Goal: Task Accomplishment & Management: Complete application form

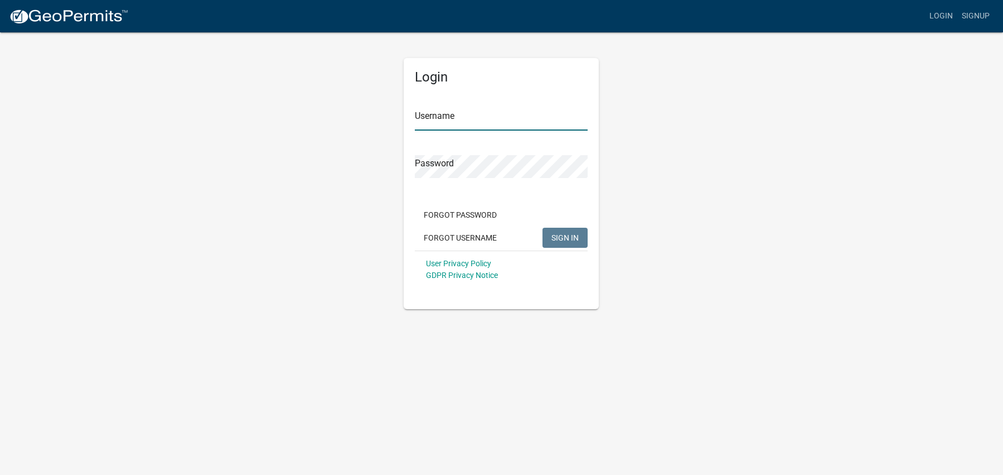
type input "Aprilh"
click at [569, 237] on span "SIGN IN" at bounding box center [565, 237] width 27 height 9
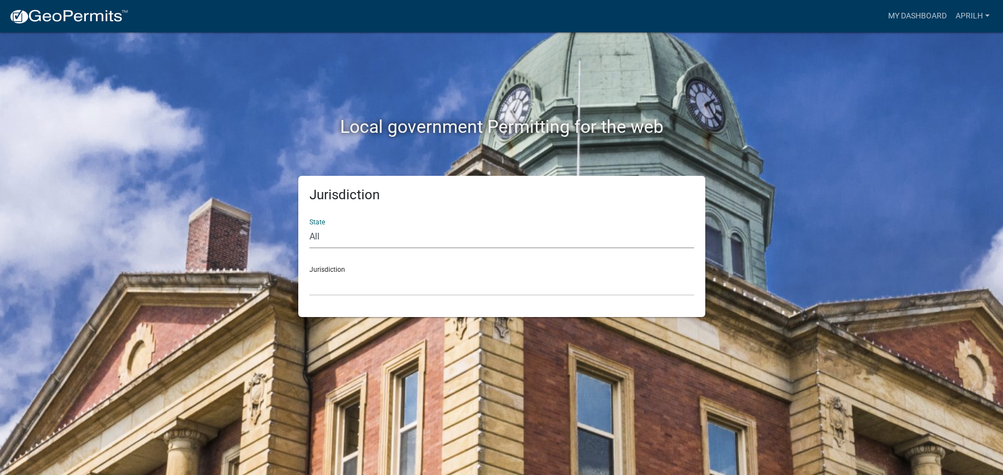
click at [349, 237] on select "All [US_STATE] [US_STATE] [US_STATE] [US_STATE] [US_STATE] [US_STATE] [US_STATE…" at bounding box center [502, 236] width 385 height 23
select select "[US_STATE]"
click at [310, 225] on select "All [US_STATE] [US_STATE] [US_STATE] [US_STATE] [US_STATE] [US_STATE] [US_STATE…" at bounding box center [502, 236] width 385 height 23
click at [335, 281] on select "[GEOGRAPHIC_DATA], [US_STATE] [GEOGRAPHIC_DATA], [US_STATE] [GEOGRAPHIC_DATA], …" at bounding box center [502, 284] width 385 height 23
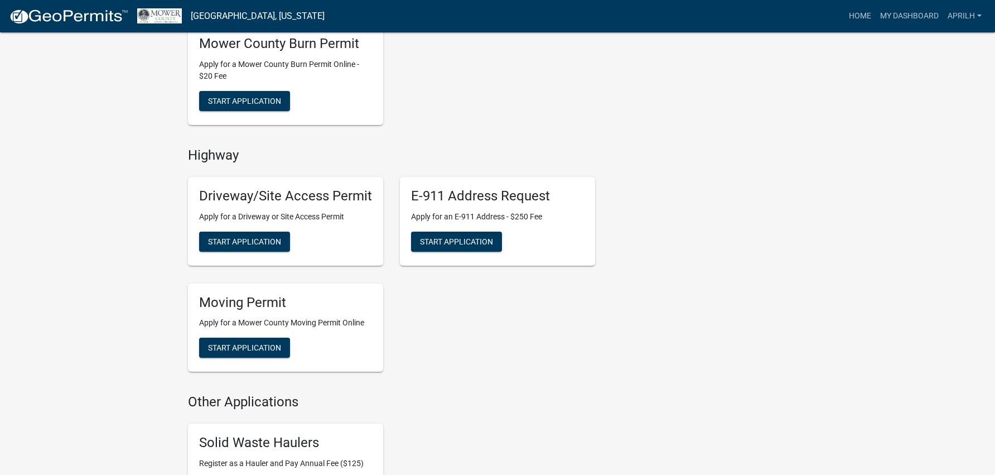
scroll to position [614, 0]
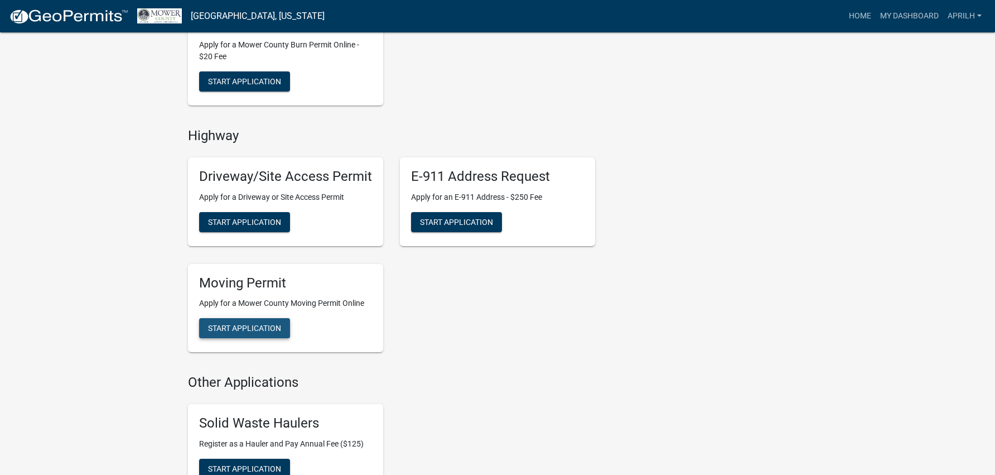
click at [263, 327] on span "Start Application" at bounding box center [244, 328] width 73 height 9
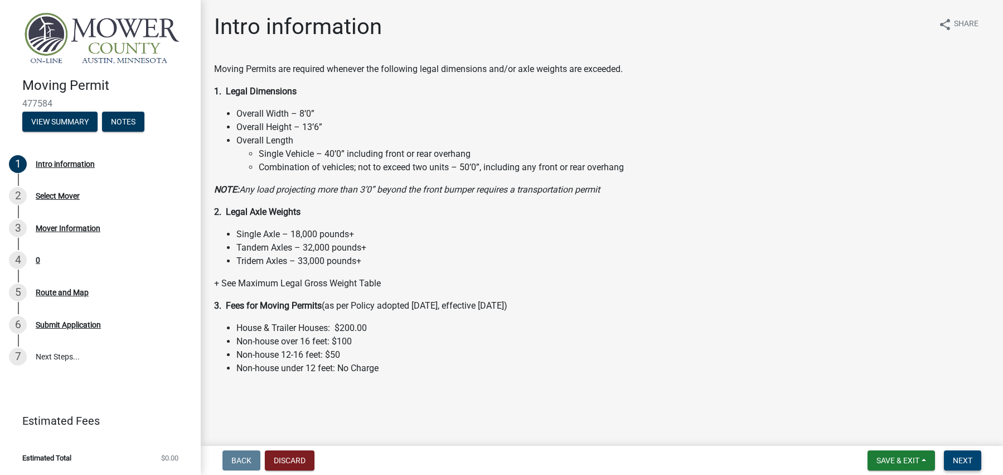
click at [966, 461] on span "Next" at bounding box center [963, 460] width 20 height 9
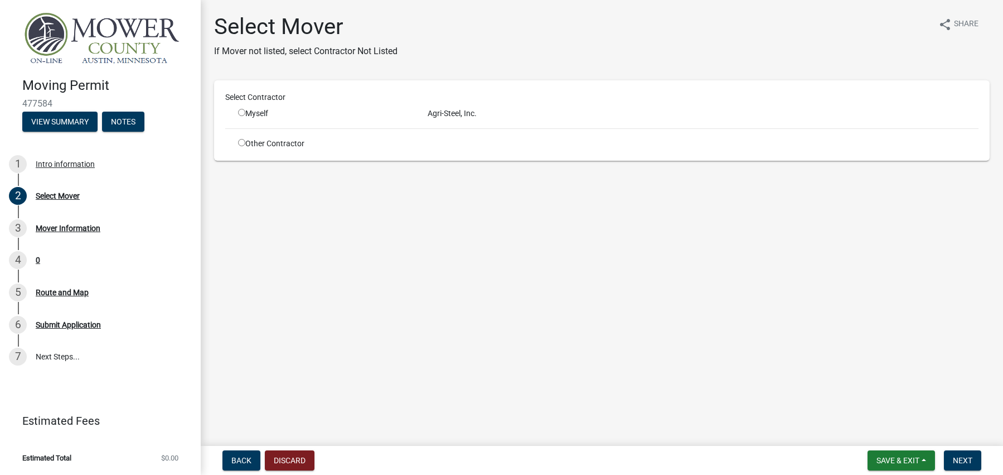
click at [248, 108] on div "Myself" at bounding box center [324, 114] width 173 height 12
click at [243, 112] on input "radio" at bounding box center [241, 112] width 7 height 7
radio input "true"
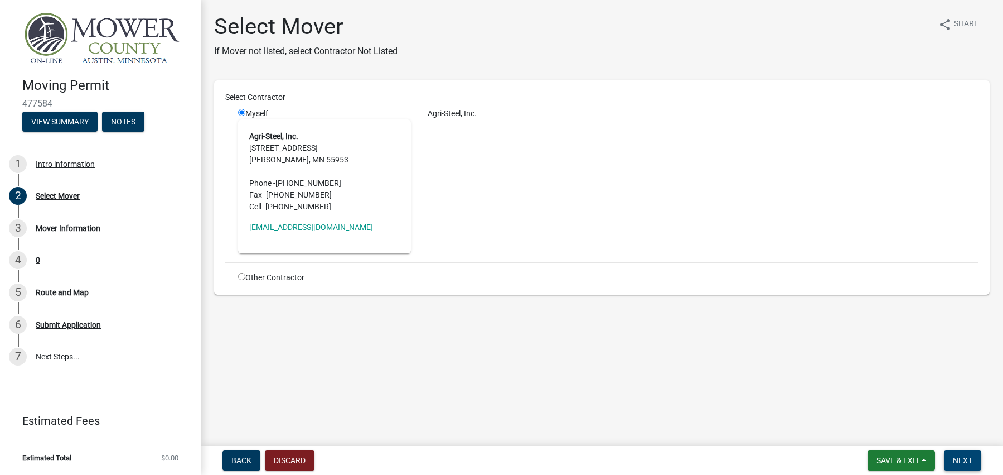
click at [958, 455] on button "Next" at bounding box center [962, 460] width 37 height 20
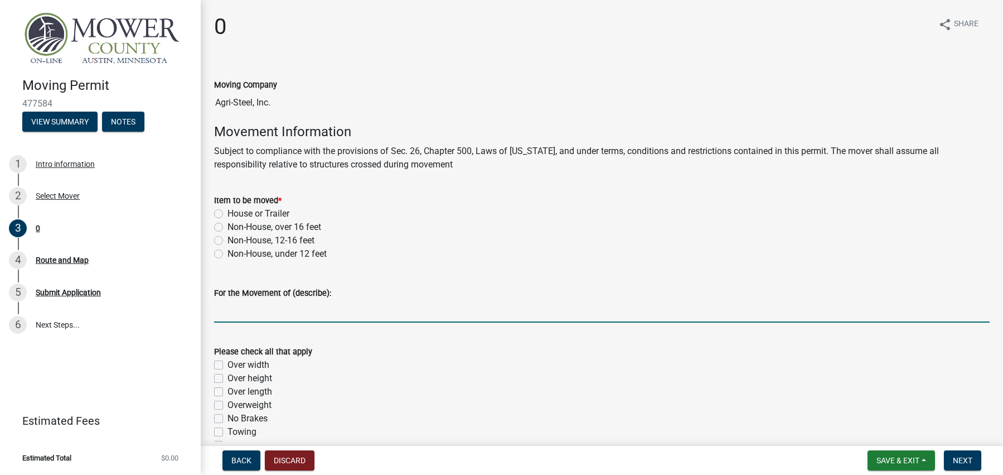
click at [317, 312] on input "For the Movement of (describe):" at bounding box center [602, 311] width 776 height 23
type input "Self Propelled Crane"
click at [228, 254] on label "Non-House, under 12 feet" at bounding box center [277, 253] width 99 height 13
click at [228, 254] on input "Non-House, under 12 feet" at bounding box center [231, 250] width 7 height 7
radio input "true"
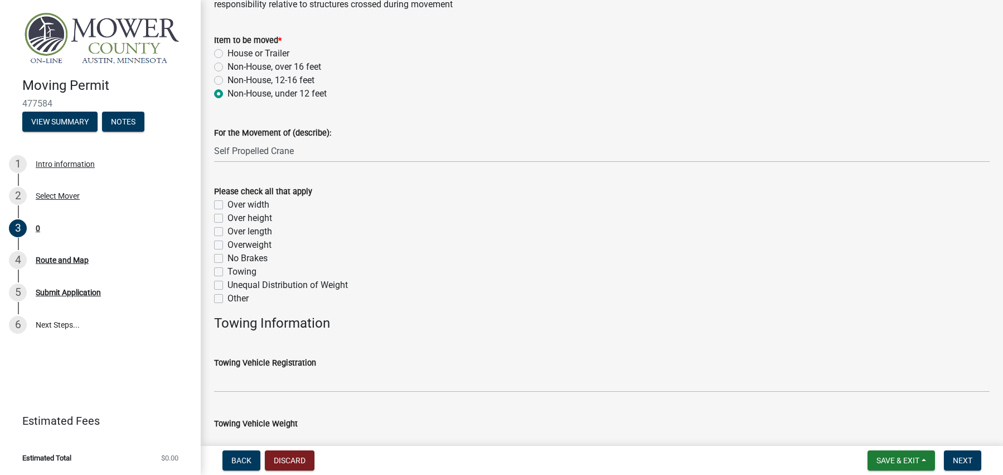
scroll to position [223, 0]
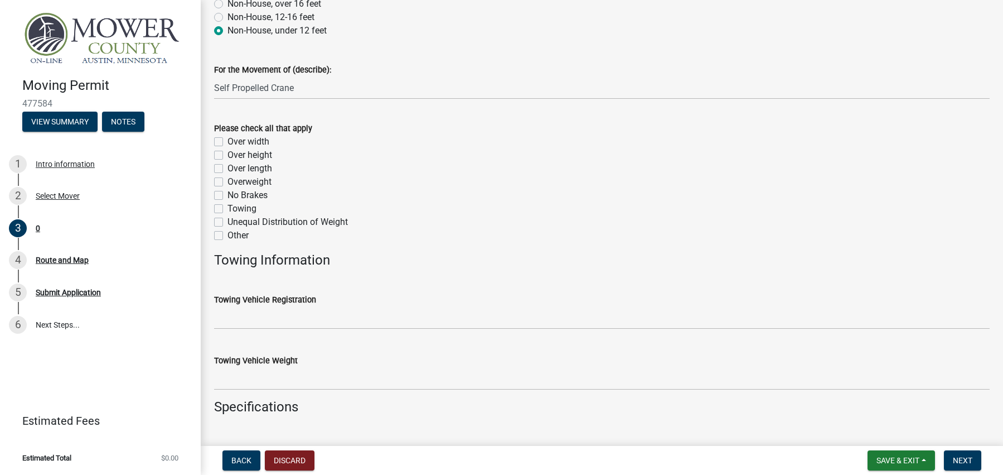
click at [228, 184] on label "Overweight" at bounding box center [250, 181] width 44 height 13
click at [228, 182] on input "Overweight" at bounding box center [231, 178] width 7 height 7
checkbox input "true"
checkbox input "false"
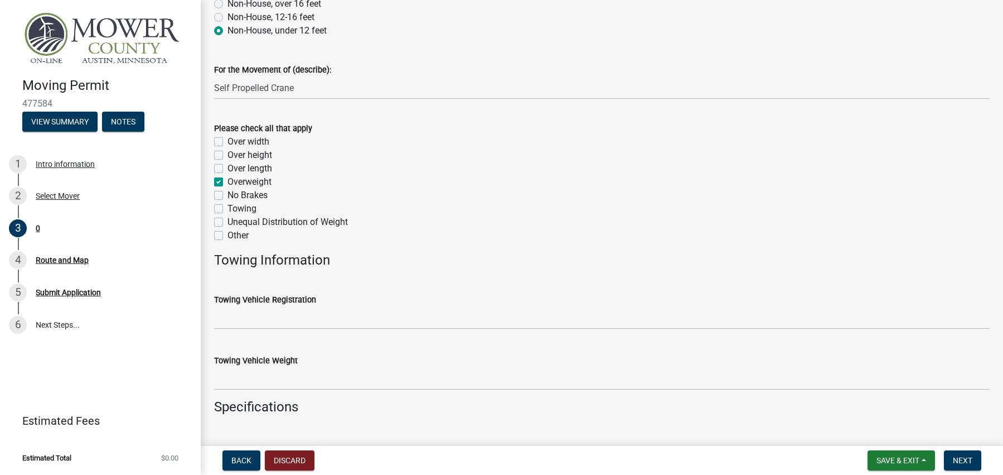
checkbox input "false"
checkbox input "true"
checkbox input "false"
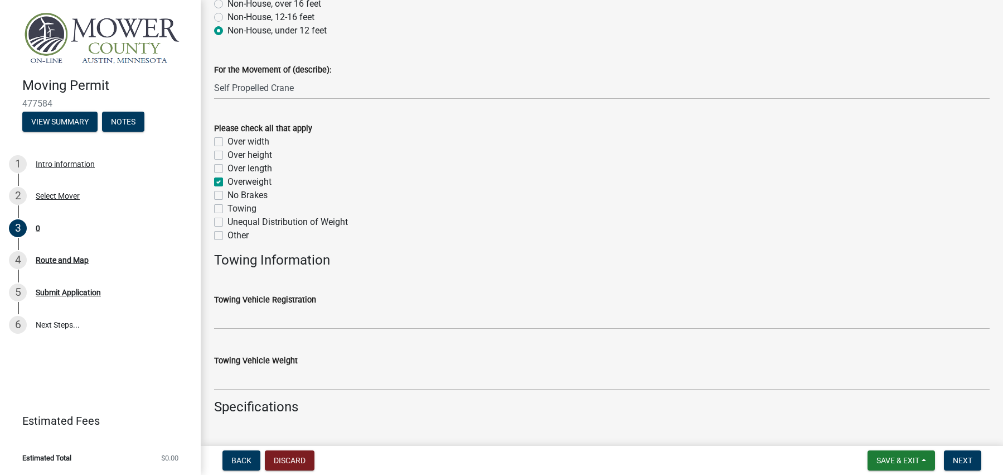
checkbox input "false"
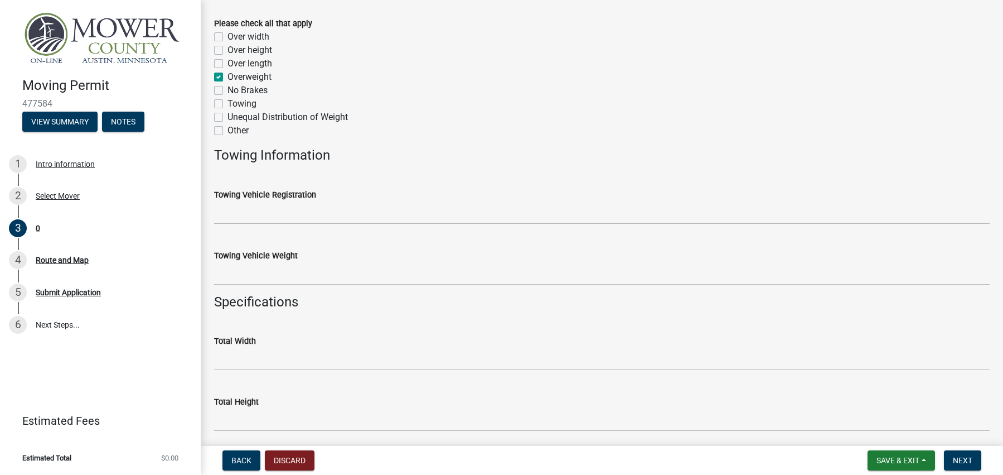
scroll to position [335, 0]
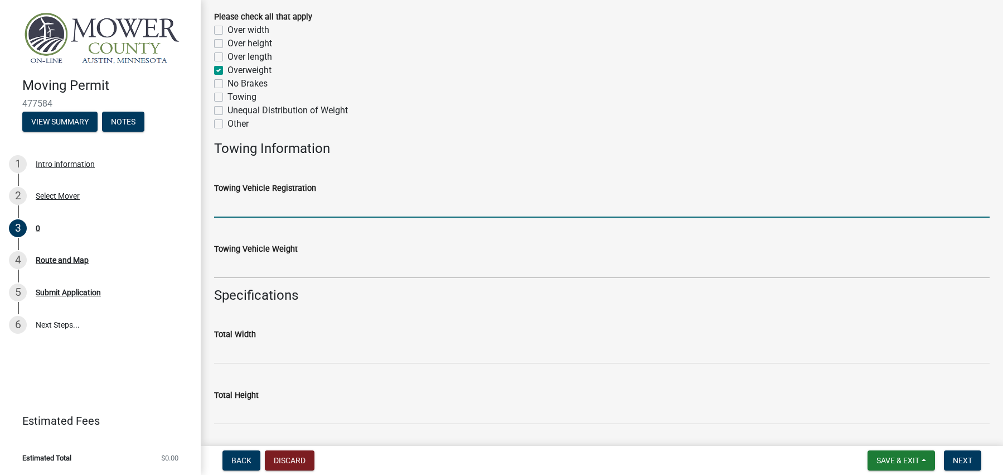
click at [262, 206] on input "Towing Vehicle Registration" at bounding box center [602, 206] width 776 height 23
type input "078412"
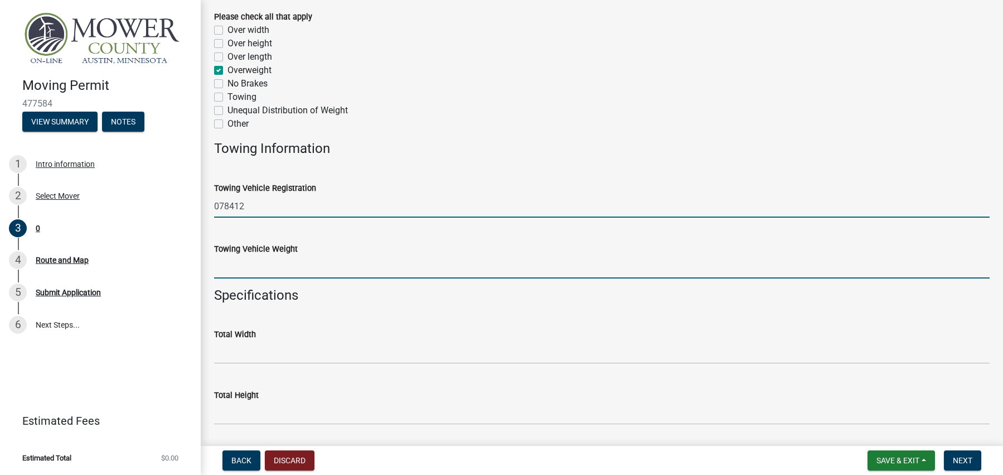
click at [279, 265] on input "Towing Vehicle Weight" at bounding box center [602, 266] width 776 height 23
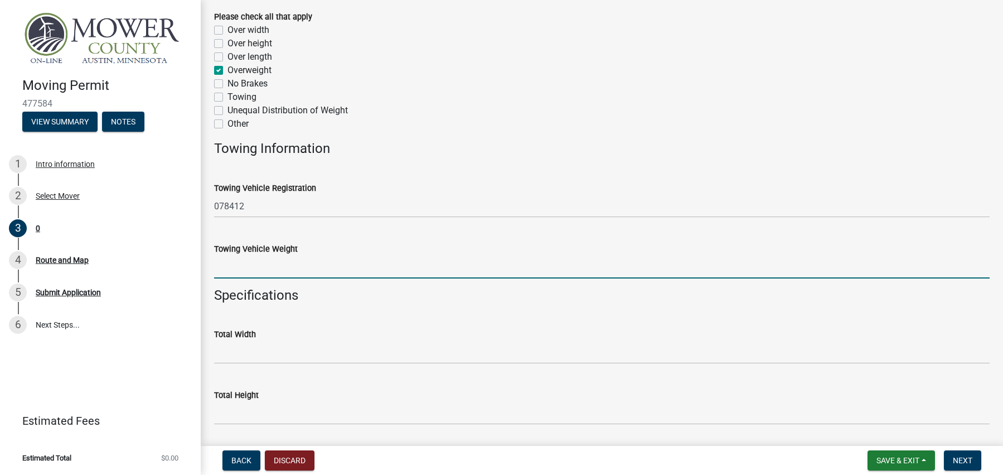
type input "117200"
drag, startPoint x: 264, startPoint y: 372, endPoint x: 272, endPoint y: 349, distance: 24.0
click at [264, 369] on wm-data-entity-input "Total Width" at bounding box center [602, 342] width 776 height 61
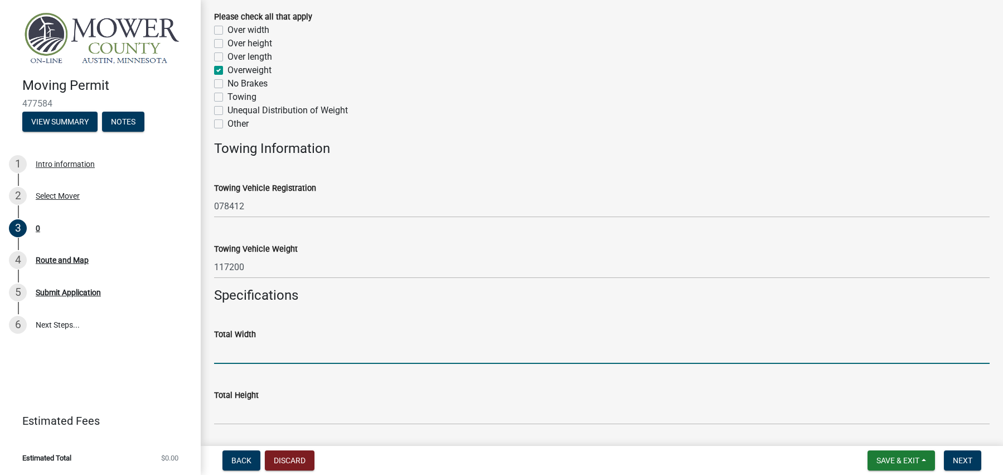
click at [272, 347] on input "Total Width" at bounding box center [602, 352] width 776 height 23
type input "11'"
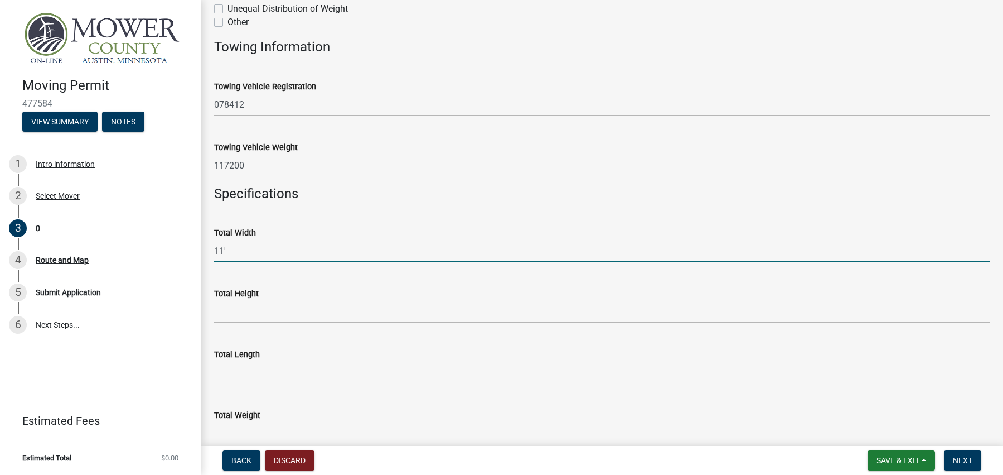
scroll to position [446, 0]
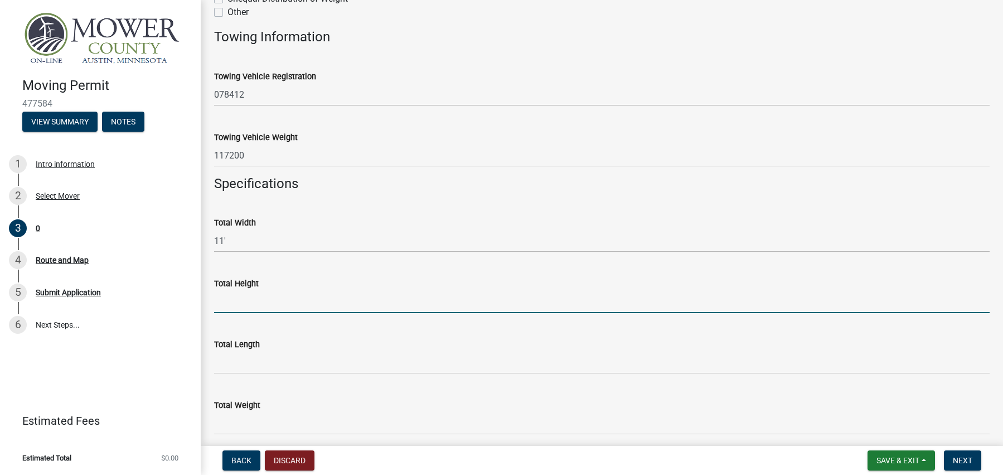
click at [262, 300] on input "Total Height" at bounding box center [602, 301] width 776 height 23
type input "11'6""
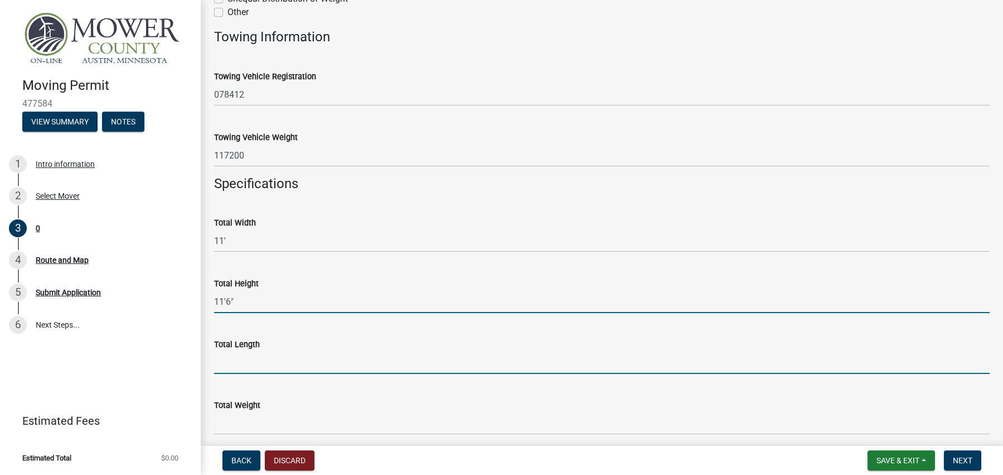
click at [265, 367] on input "Total Length" at bounding box center [602, 362] width 776 height 23
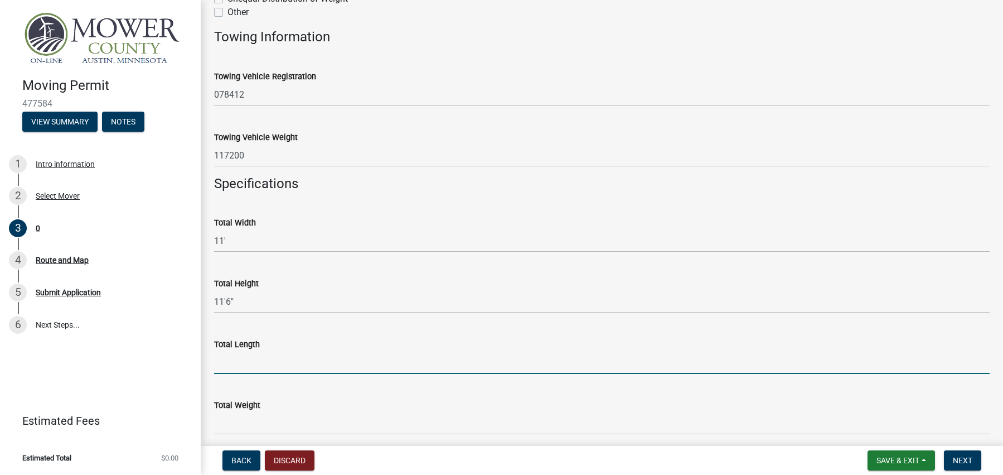
type input "70'"
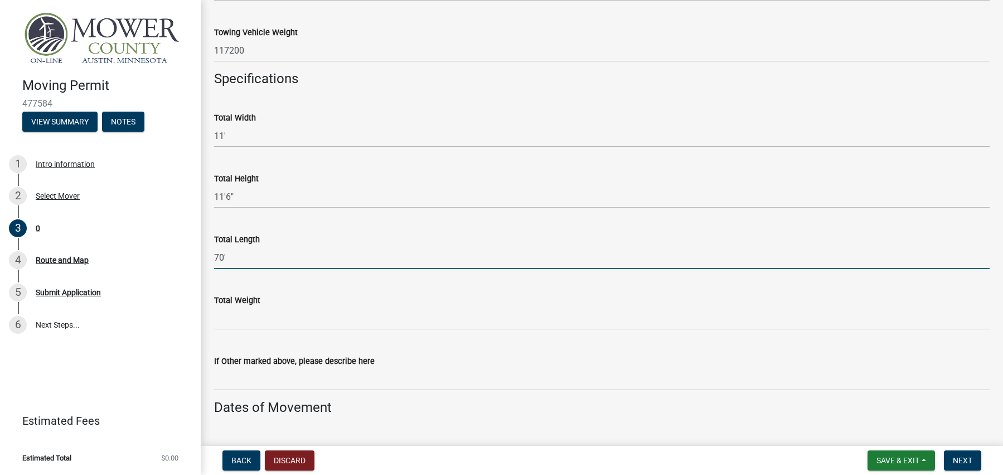
scroll to position [558, 0]
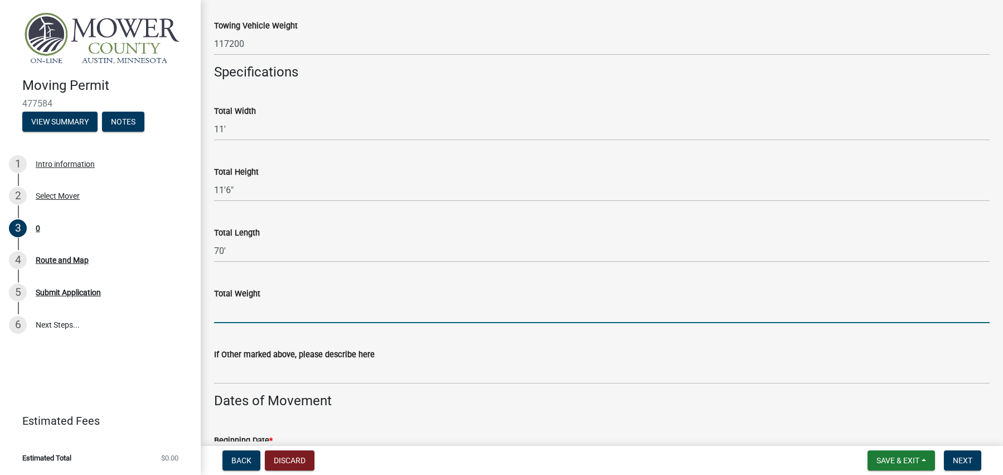
click at [264, 315] on input "Total Weight" at bounding box center [602, 311] width 776 height 23
type input "117200"
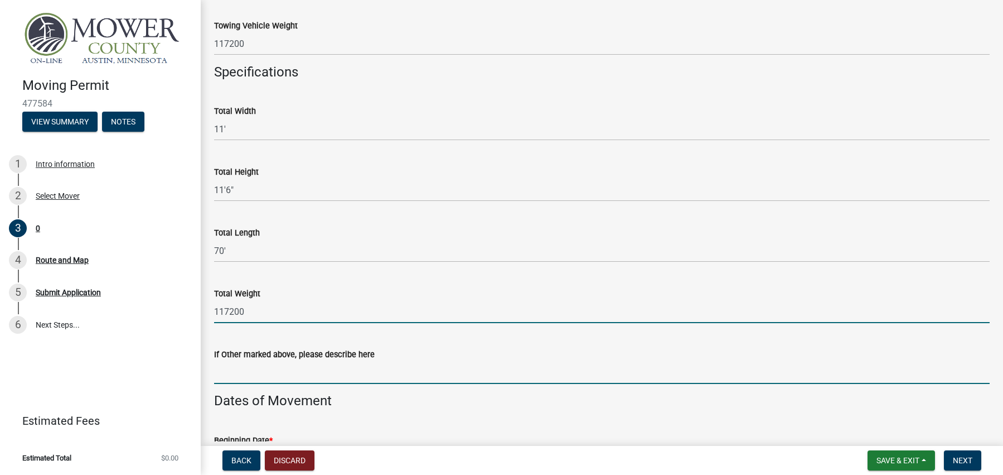
click at [257, 373] on input "If Other marked above, please describe here" at bounding box center [602, 372] width 776 height 23
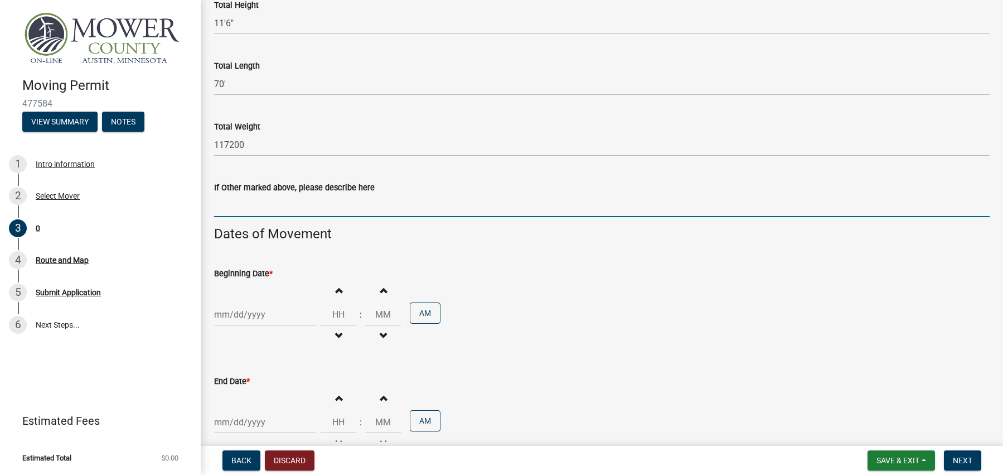
scroll to position [725, 0]
click at [294, 316] on div at bounding box center [265, 313] width 102 height 23
select select "9"
select select "2025"
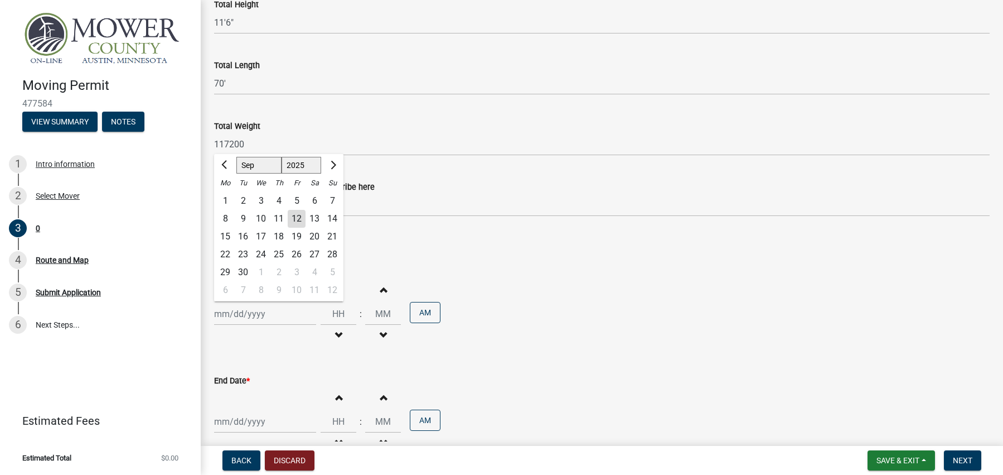
click at [313, 218] on div "13" at bounding box center [315, 219] width 18 height 18
type input "[DATE]"
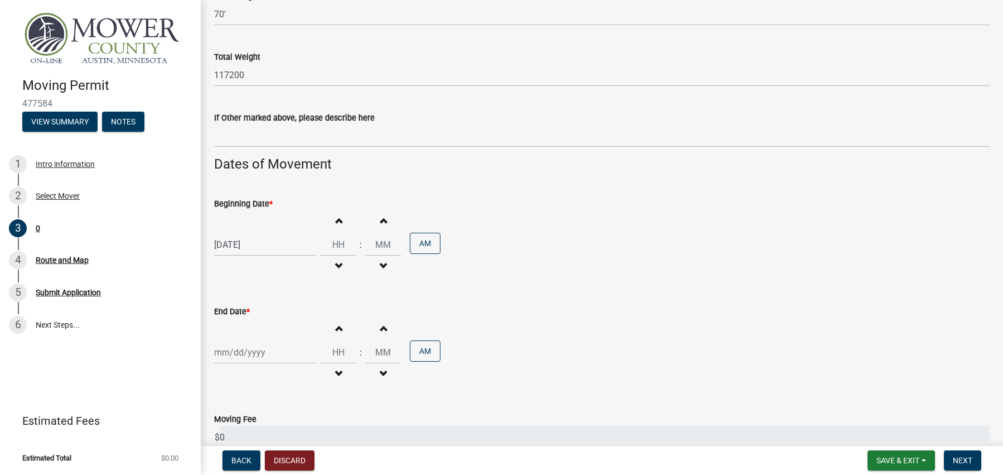
scroll to position [837, 0]
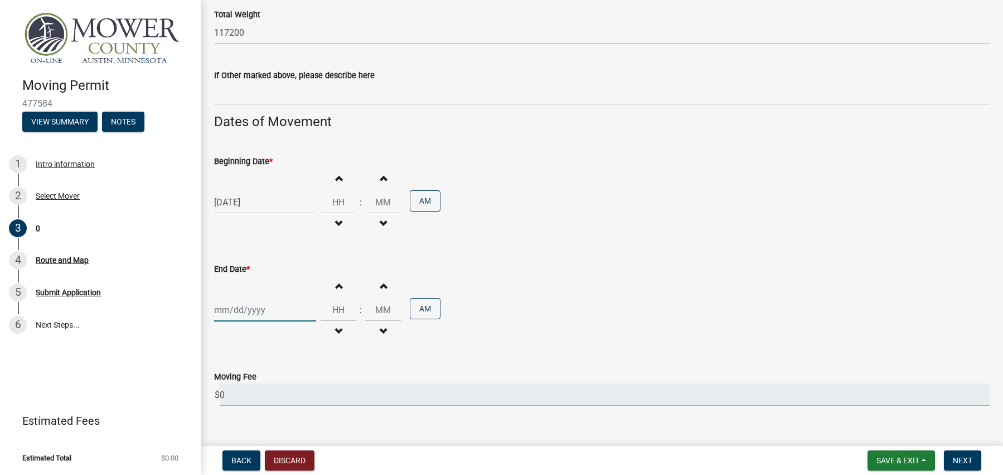
click at [251, 311] on div at bounding box center [265, 309] width 102 height 23
select select "9"
select select "2025"
click at [281, 232] on div "18" at bounding box center [279, 233] width 18 height 18
type input "[DATE]"
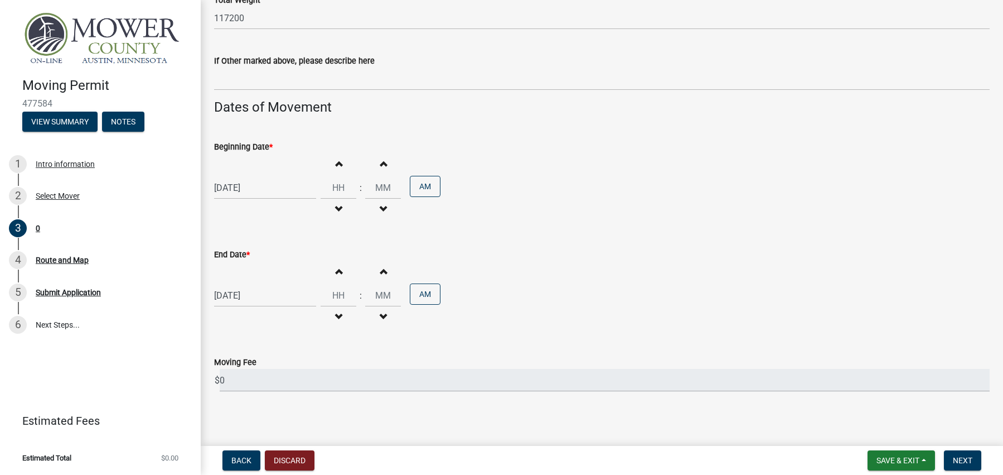
scroll to position [855, 0]
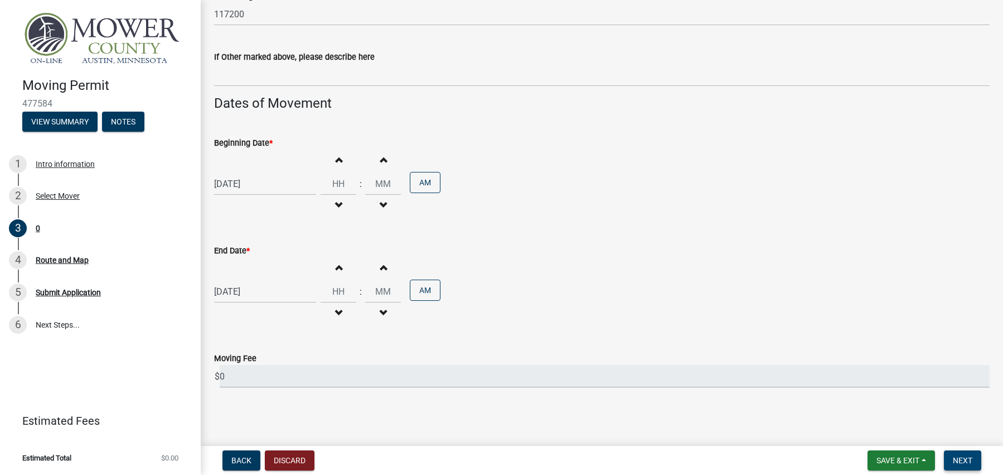
click at [956, 462] on span "Next" at bounding box center [963, 460] width 20 height 9
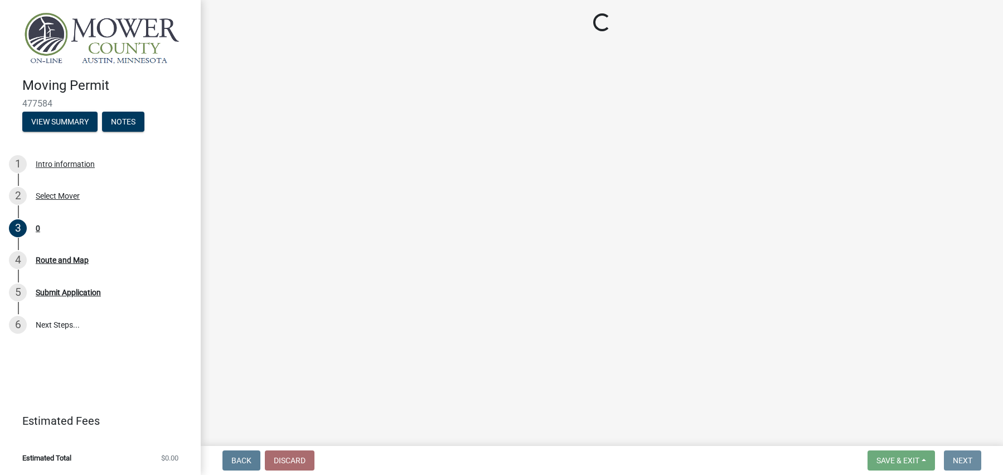
scroll to position [0, 0]
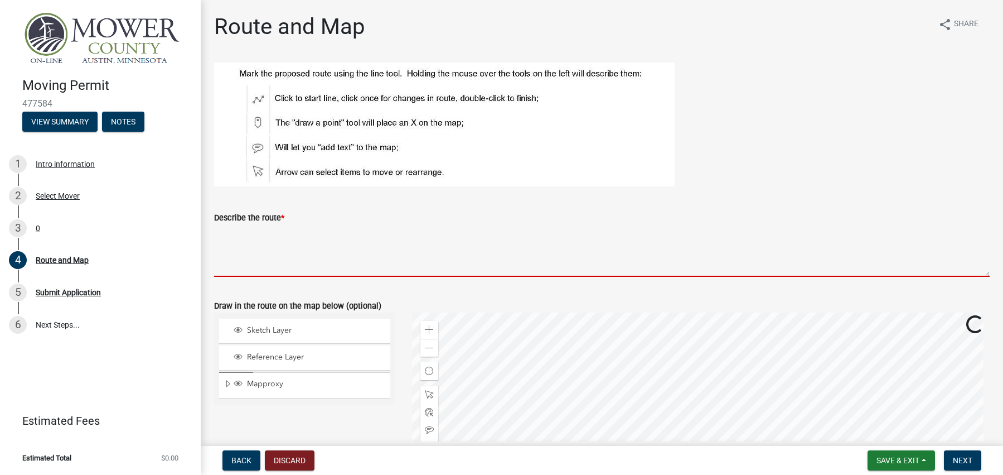
click at [244, 260] on textarea "Describe the route *" at bounding box center [602, 250] width 776 height 52
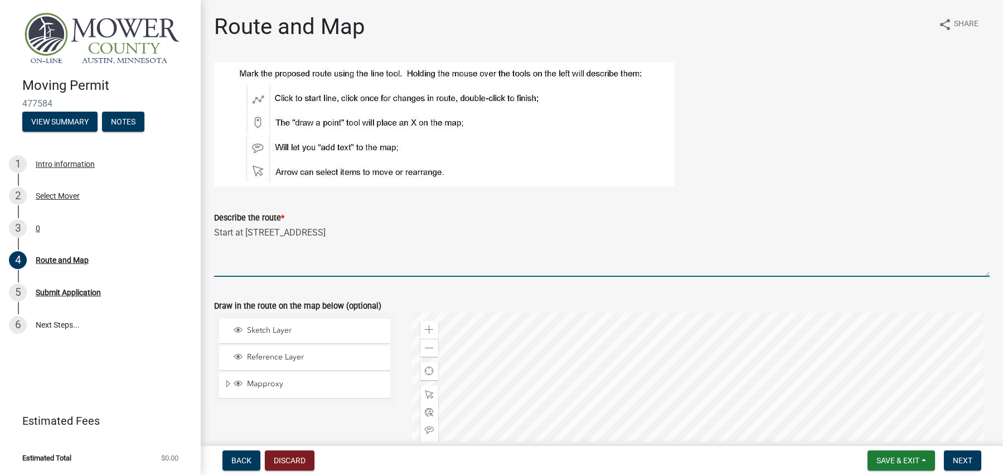
click at [326, 231] on textarea "Start at [STREET_ADDRESS]" at bounding box center [602, 250] width 776 height 52
type textarea "Start at [STREET_ADDRESS]/ END [US_STATE] state Line"
click at [962, 462] on span "Next" at bounding box center [963, 460] width 20 height 9
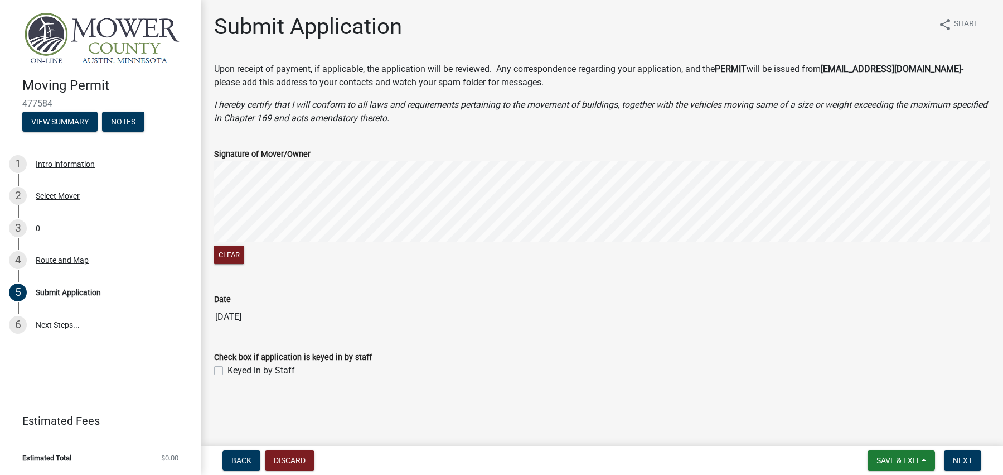
click at [273, 263] on div "Clear" at bounding box center [602, 214] width 776 height 106
click at [259, 227] on div "Clear" at bounding box center [602, 214] width 776 height 106
click at [312, 244] on signature-pad at bounding box center [602, 203] width 776 height 85
click at [966, 457] on span "Next" at bounding box center [963, 460] width 20 height 9
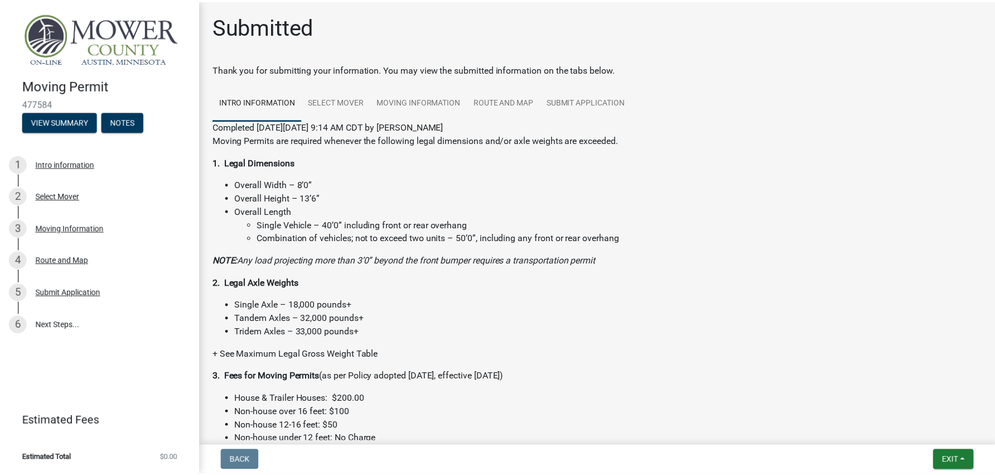
scroll to position [70, 0]
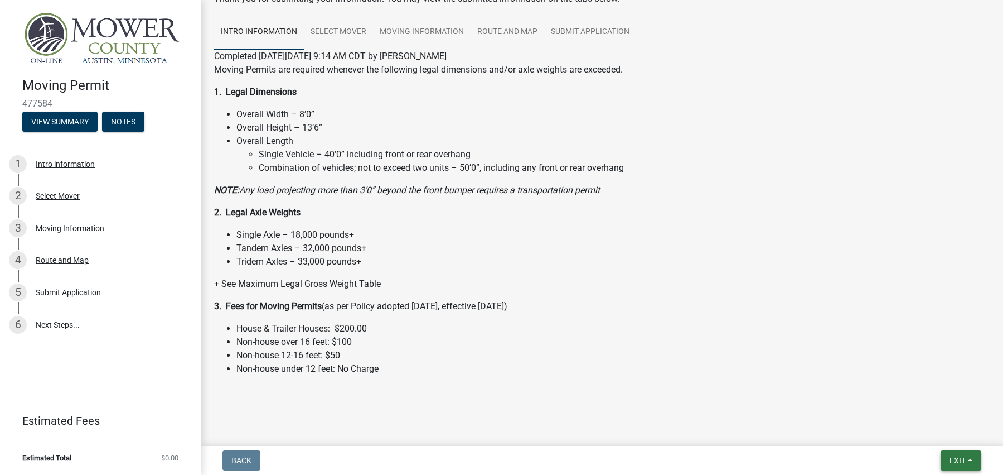
click at [950, 461] on span "Exit" at bounding box center [958, 460] width 16 height 9
click at [914, 432] on button "Save & Exit" at bounding box center [936, 431] width 89 height 27
